Goal: Task Accomplishment & Management: Manage account settings

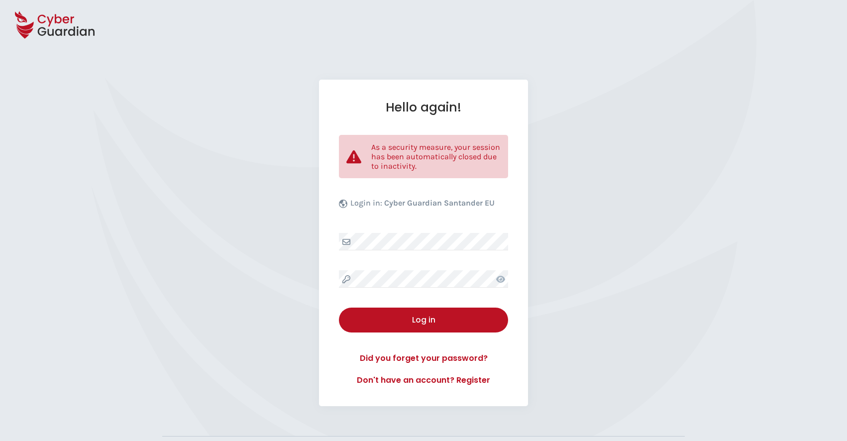
select select "English"
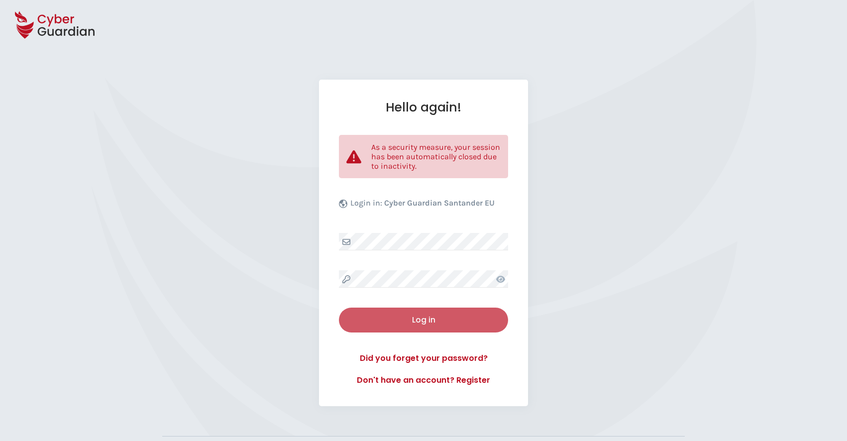
click at [431, 318] on div "Log in" at bounding box center [424, 320] width 154 height 12
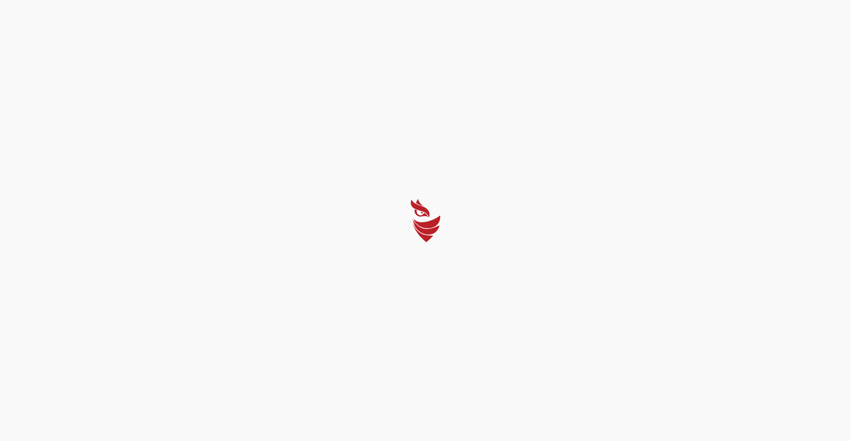
select select "English"
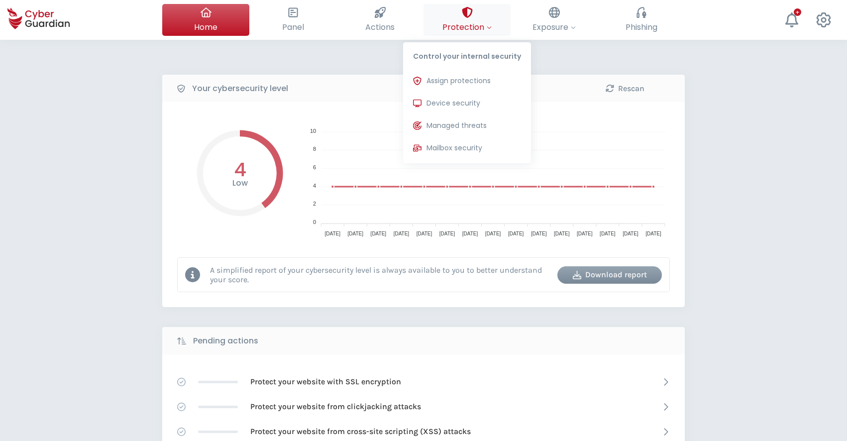
click at [467, 23] on span "Protection" at bounding box center [467, 27] width 49 height 12
click at [458, 101] on span "Device security" at bounding box center [454, 103] width 54 height 10
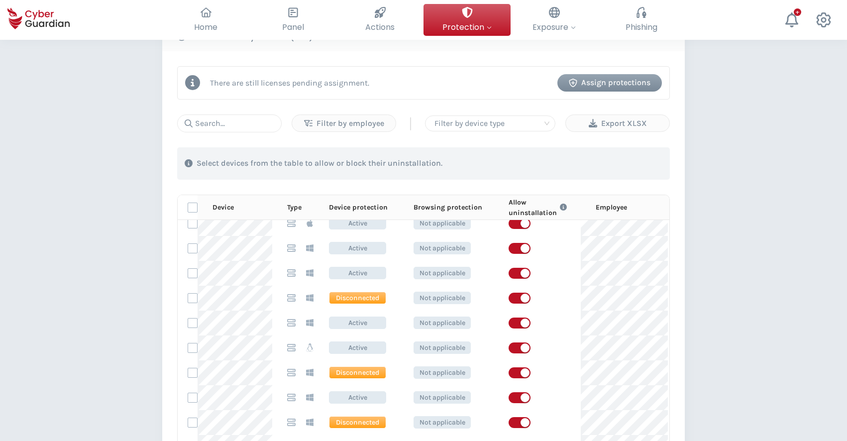
scroll to position [12, 0]
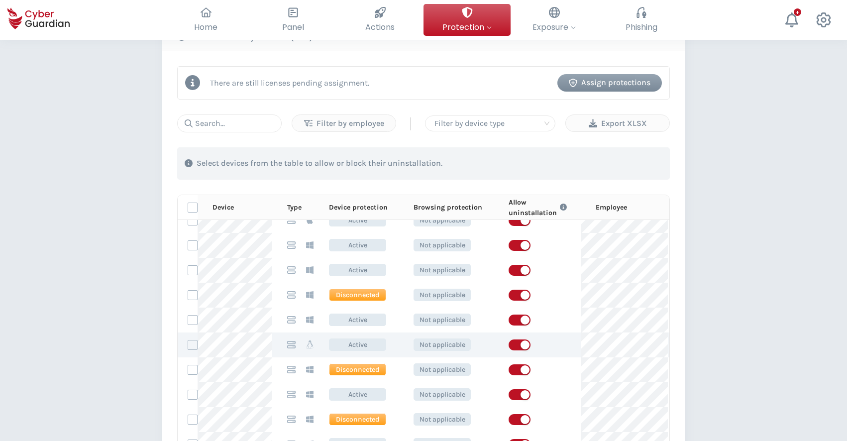
click at [309, 346] on icon at bounding box center [310, 345] width 8 height 8
click at [250, 349] on div at bounding box center [250, 349] width 0 height 0
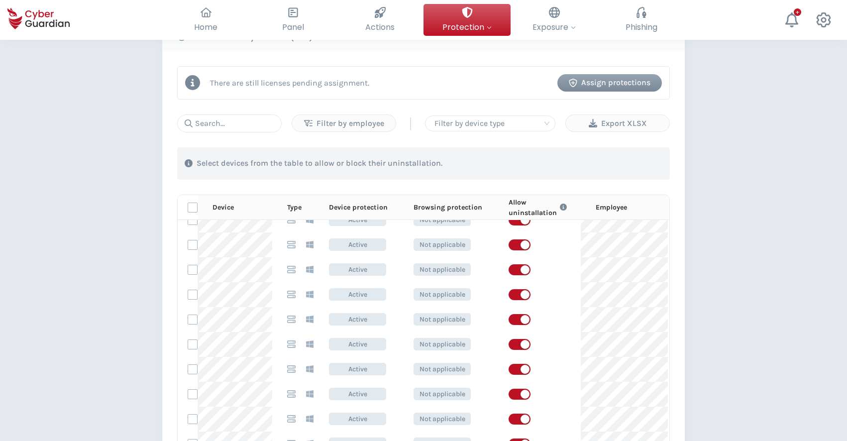
scroll to position [1008, 0]
click at [346, 119] on div "Filter by employee" at bounding box center [344, 124] width 89 height 12
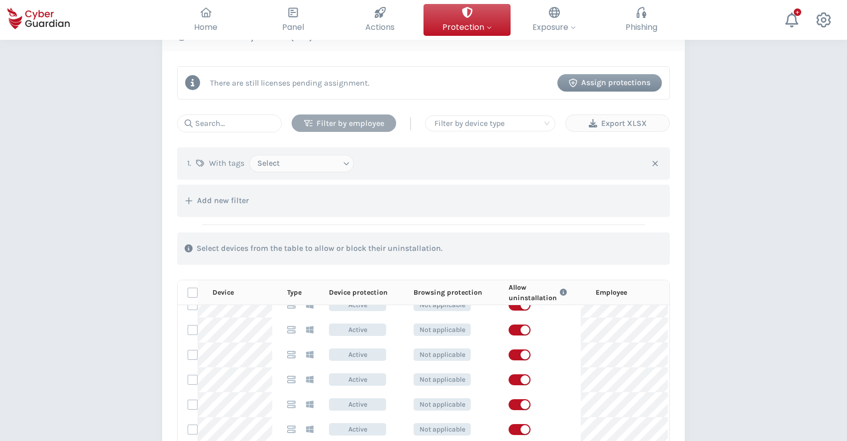
click at [354, 122] on div "Filter by employee" at bounding box center [344, 124] width 90 height 12
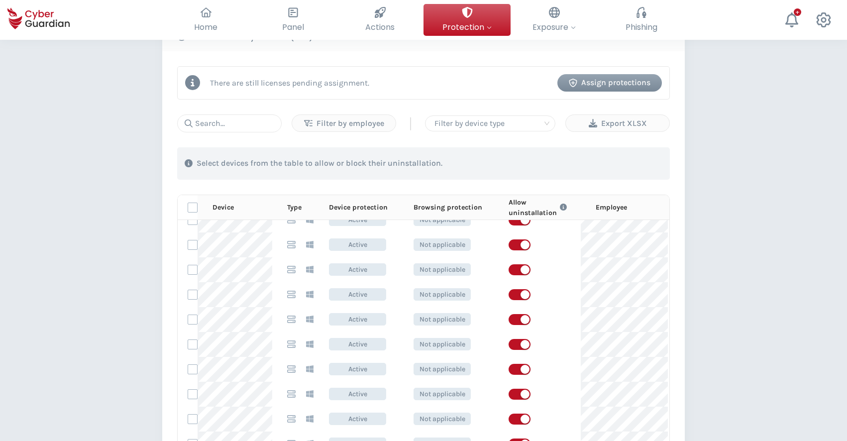
click at [504, 128] on div at bounding box center [491, 124] width 120 height 14
click at [634, 150] on div "Select devices from the table to allow or block their uninstallation." at bounding box center [423, 163] width 493 height 32
click at [242, 123] on input "text" at bounding box center [229, 124] width 105 height 18
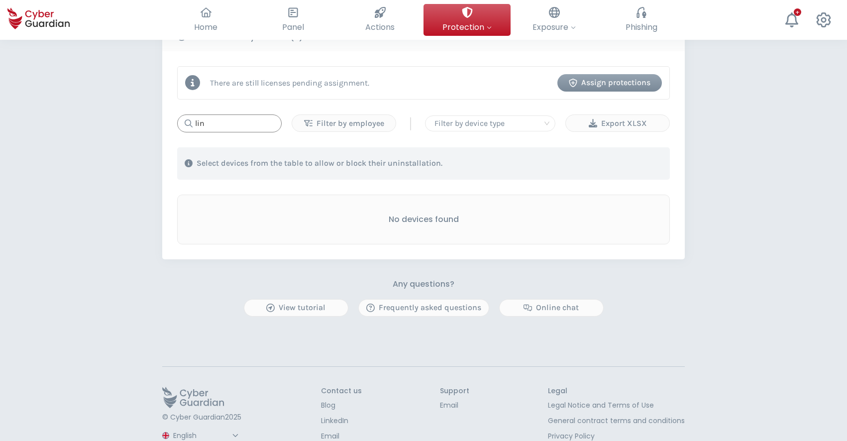
type input "linu"
click at [230, 120] on input "linu" at bounding box center [229, 124] width 105 height 18
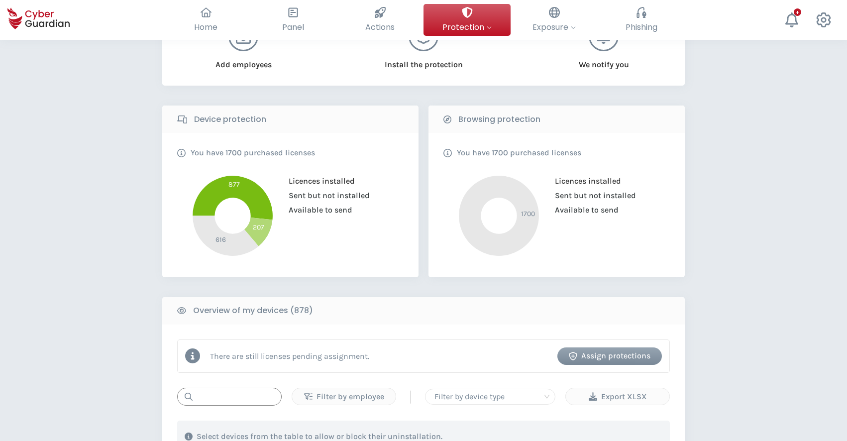
scroll to position [289, 0]
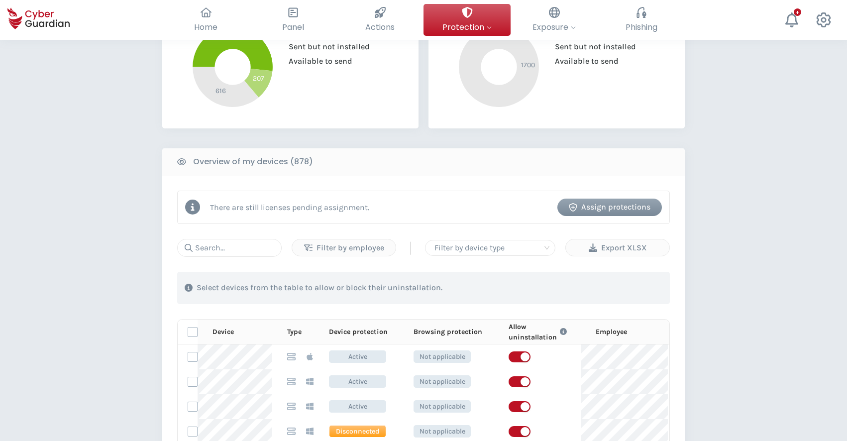
click at [592, 211] on div "Assign protections" at bounding box center [610, 207] width 90 height 12
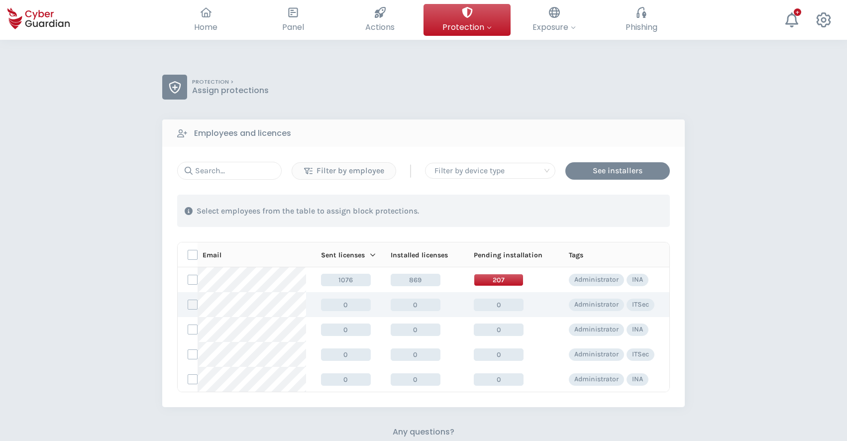
click at [192, 304] on label at bounding box center [193, 305] width 10 height 10
click at [188, 304] on input "checkbox" at bounding box center [188, 304] width 0 height 9
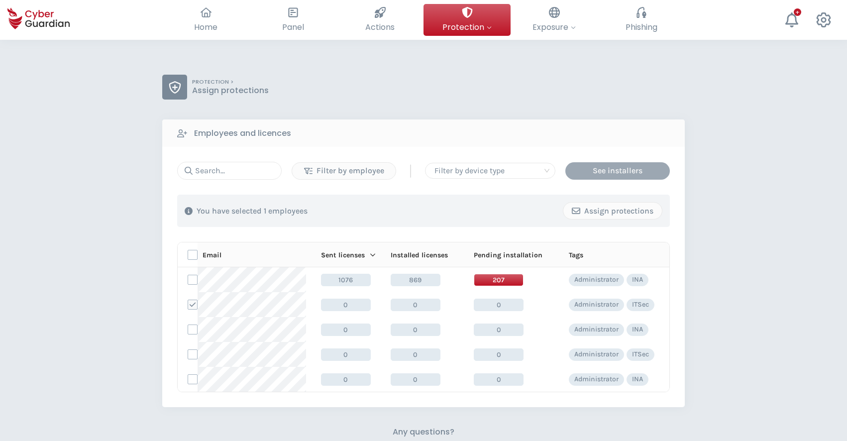
click at [584, 173] on div "See installers" at bounding box center [618, 171] width 90 height 12
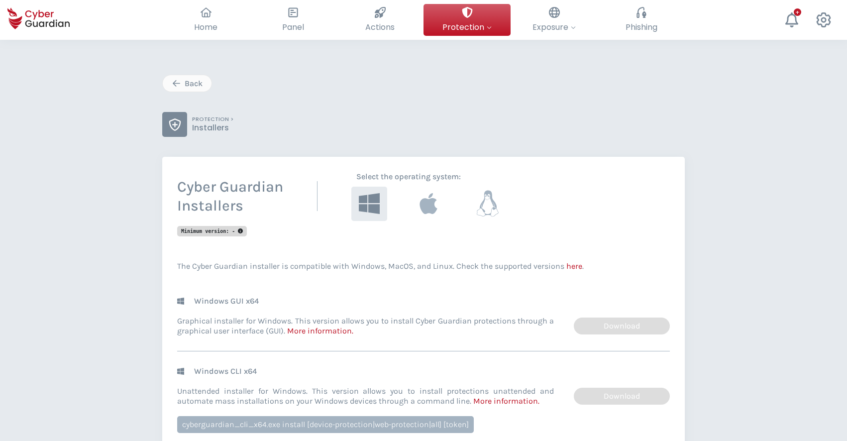
click at [491, 210] on icon at bounding box center [488, 204] width 23 height 26
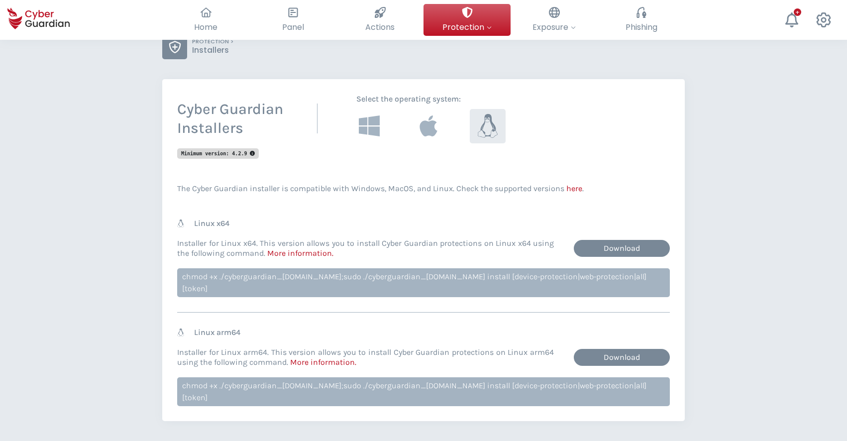
scroll to position [60, 0]
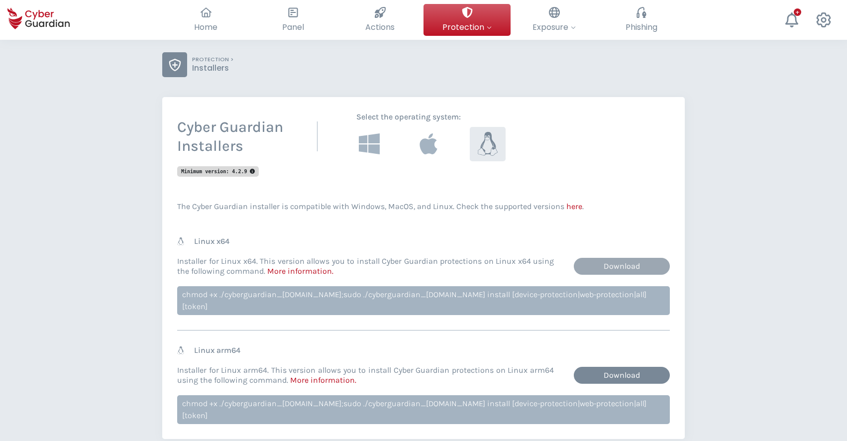
click at [620, 264] on link "Download" at bounding box center [622, 266] width 96 height 17
click at [308, 275] on link "More information ." at bounding box center [300, 270] width 66 height 9
click at [298, 272] on link "More information ." at bounding box center [300, 270] width 66 height 9
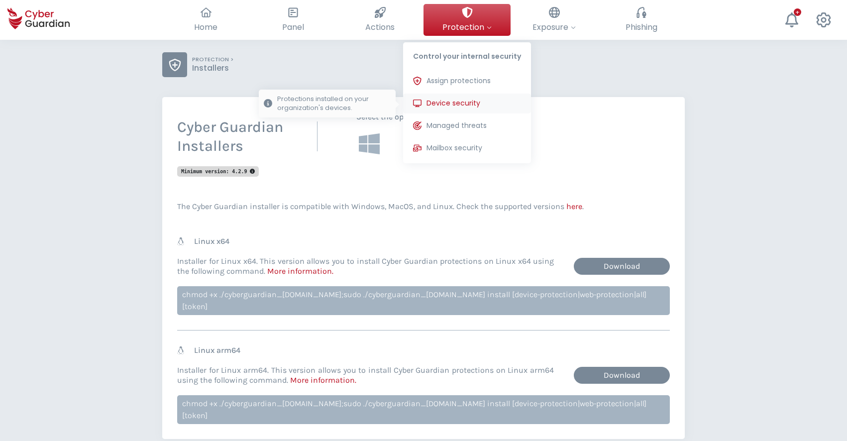
click at [455, 103] on span "Device security" at bounding box center [454, 103] width 54 height 10
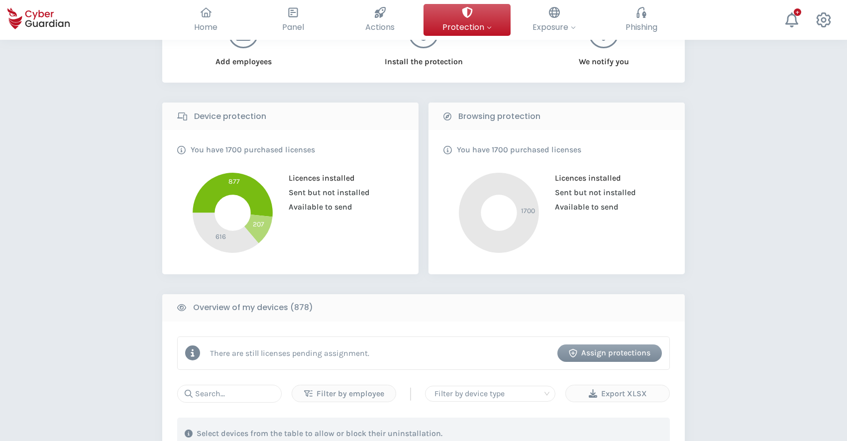
scroll to position [246, 0]
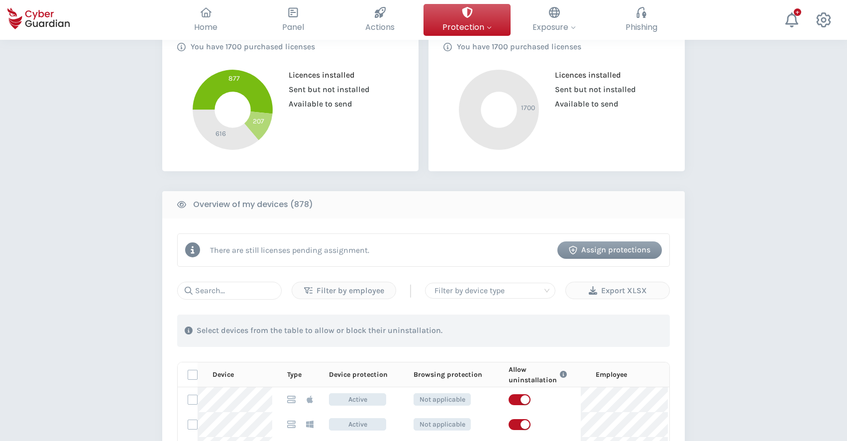
click at [611, 248] on div "Assign protections" at bounding box center [610, 250] width 90 height 12
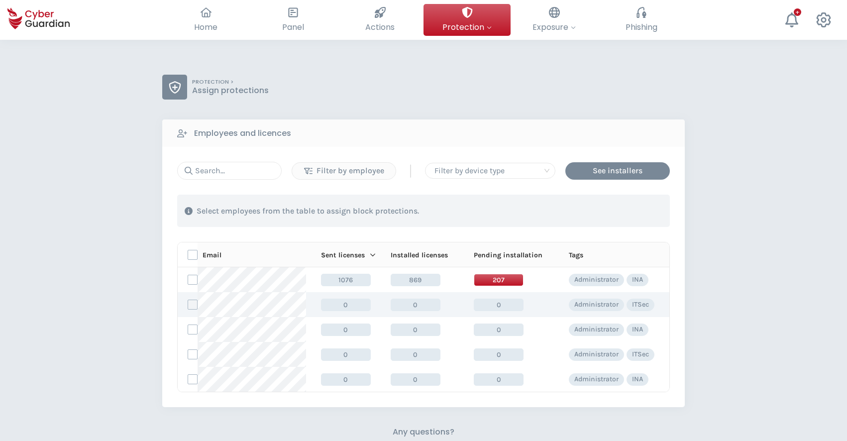
click at [191, 305] on label at bounding box center [193, 305] width 10 height 10
click at [188, 305] on input "checkbox" at bounding box center [188, 304] width 0 height 9
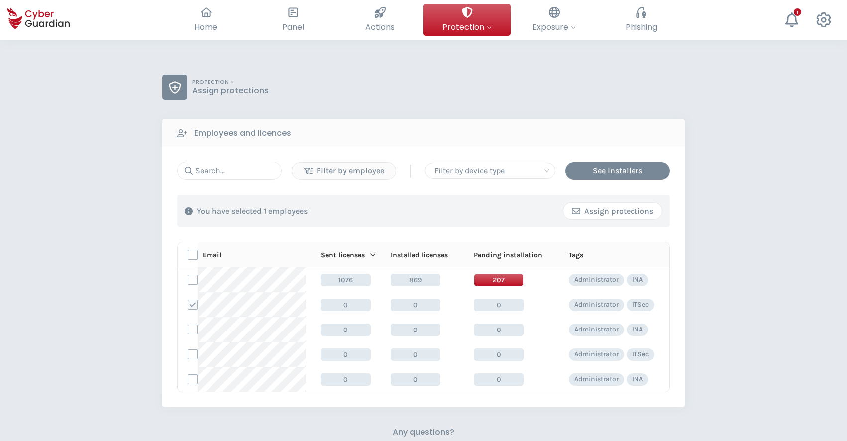
click at [615, 213] on div "Assign protections" at bounding box center [613, 211] width 84 height 12
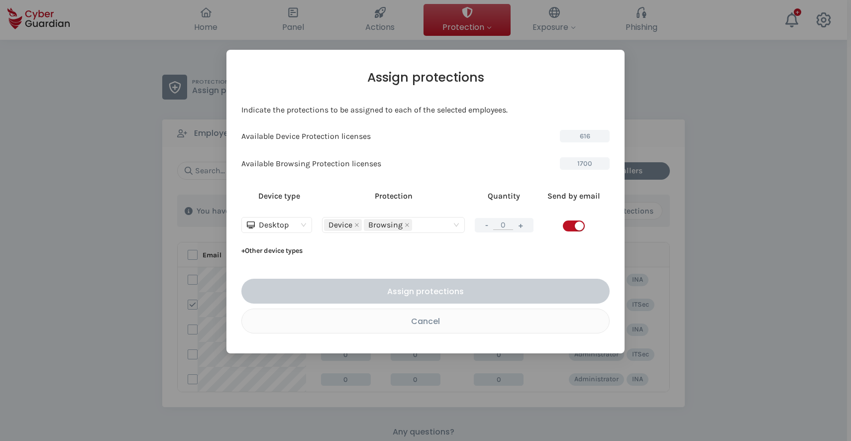
click at [304, 226] on span "Desktop" at bounding box center [277, 225] width 60 height 15
click at [271, 262] on div "Server" at bounding box center [276, 260] width 55 height 11
click at [520, 225] on button "+" at bounding box center [519, 225] width 12 height 12
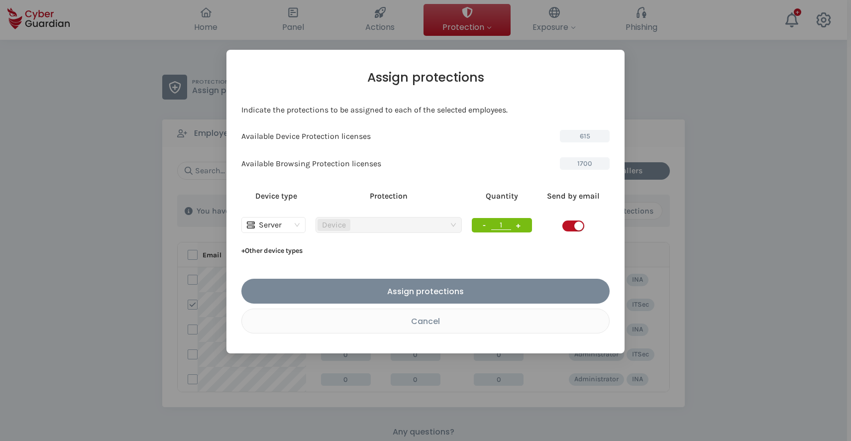
click at [520, 225] on button "+" at bounding box center [519, 225] width 12 height 12
type input "3"
click at [265, 250] on button "+ Other device types" at bounding box center [271, 251] width 61 height 16
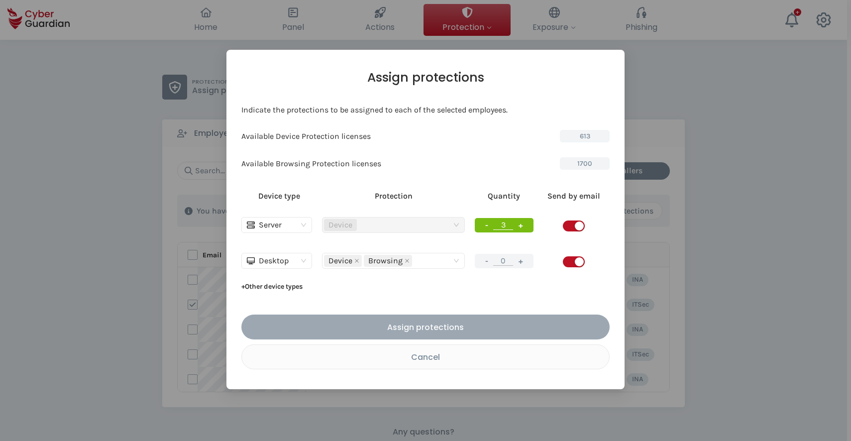
click at [416, 326] on div "Assign protections" at bounding box center [426, 327] width 354 height 12
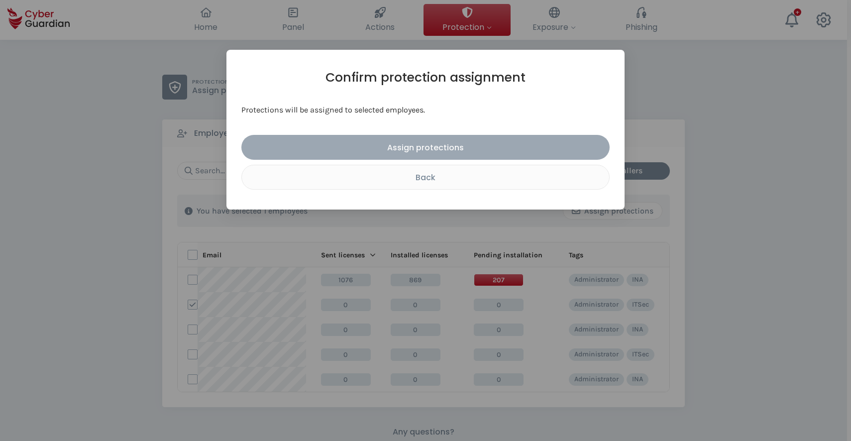
click at [441, 146] on div "Assign protections" at bounding box center [426, 147] width 354 height 12
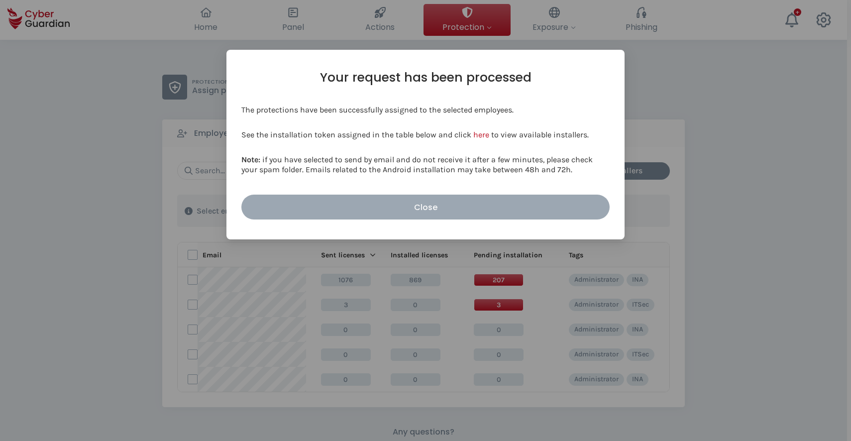
click at [434, 206] on div "Close" at bounding box center [426, 207] width 354 height 12
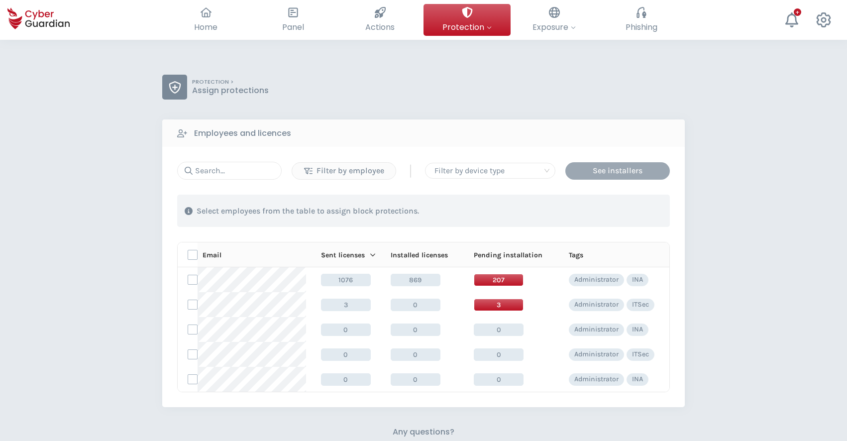
click at [615, 173] on div "See installers" at bounding box center [618, 171] width 90 height 12
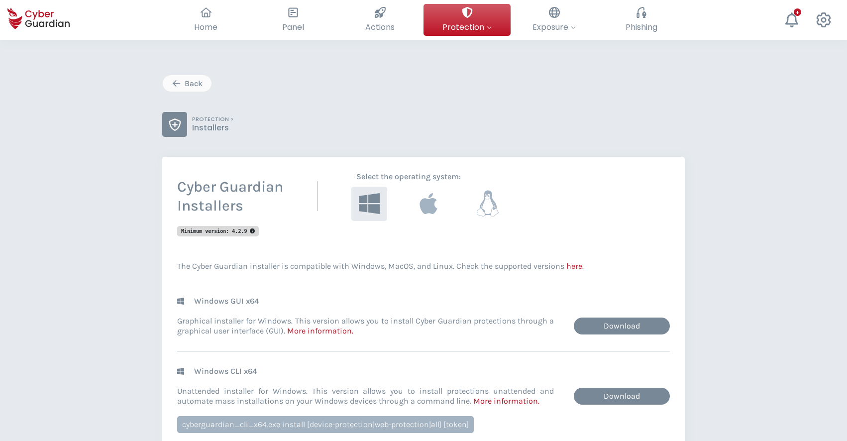
click at [489, 191] on icon at bounding box center [488, 204] width 22 height 26
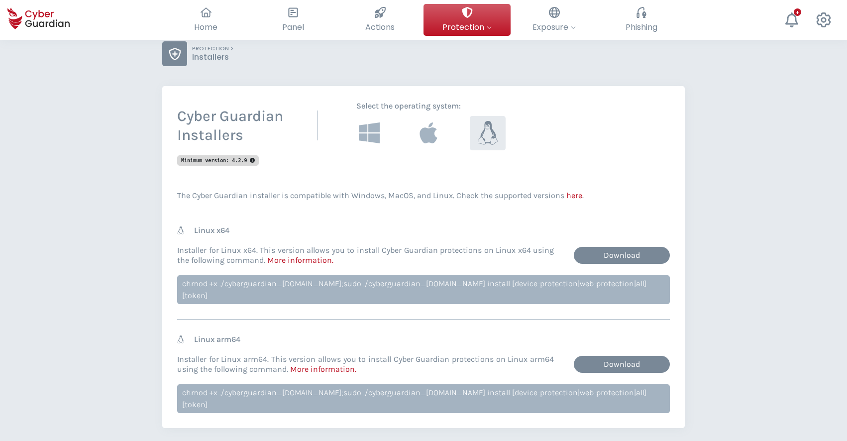
scroll to position [84, 0]
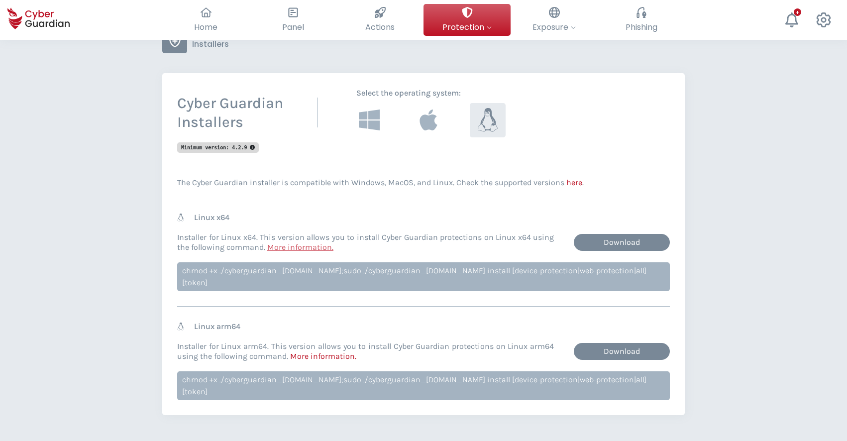
click at [294, 247] on link "More information ." at bounding box center [300, 246] width 66 height 9
